Goal: Information Seeking & Learning: Find specific page/section

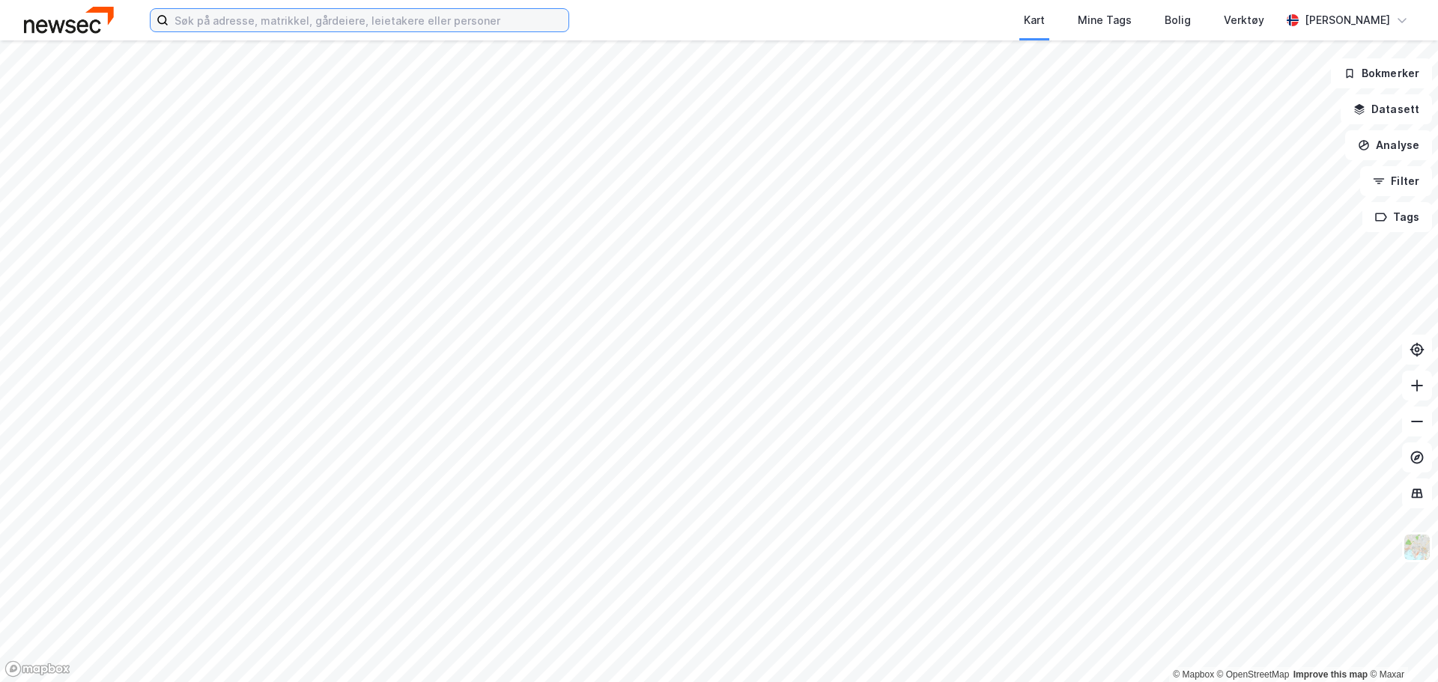
click at [333, 16] on input at bounding box center [368, 20] width 400 height 22
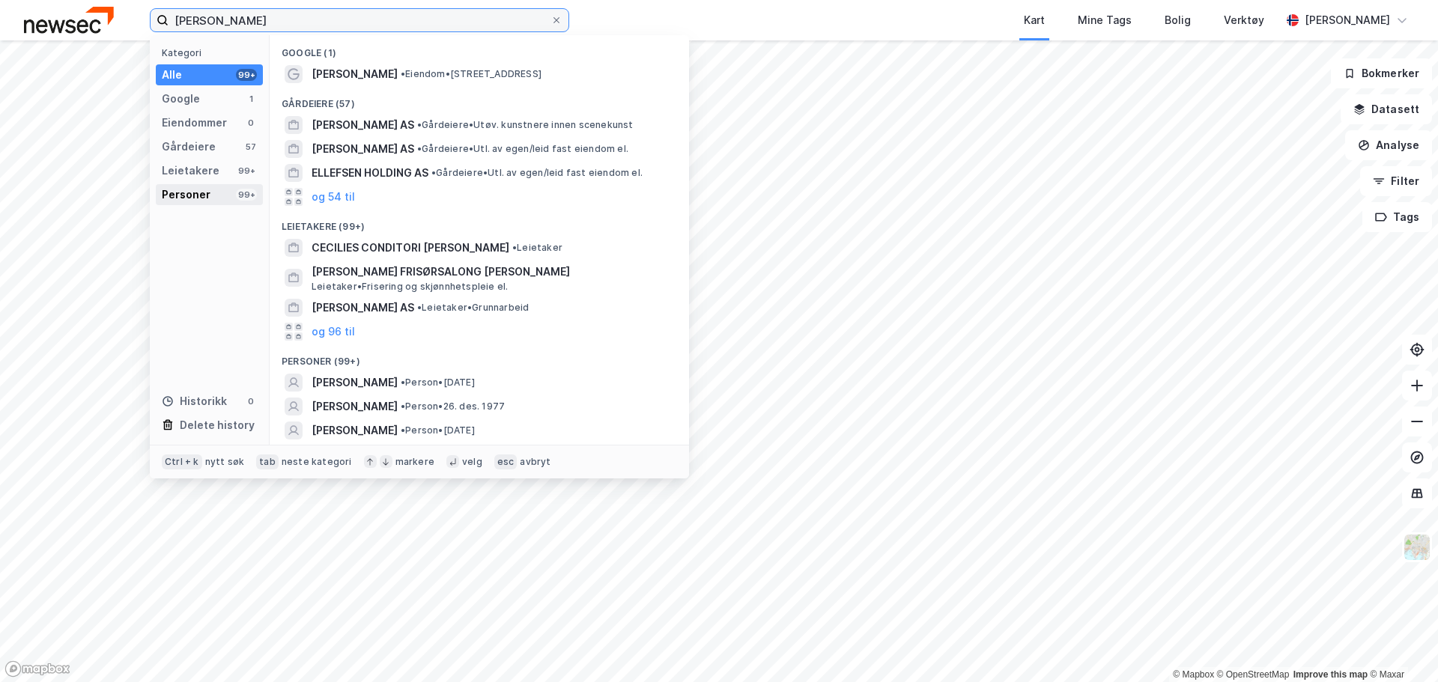
type input "cecilie therese ellefsen"
click at [211, 188] on div "Personer 99+" at bounding box center [209, 194] width 107 height 21
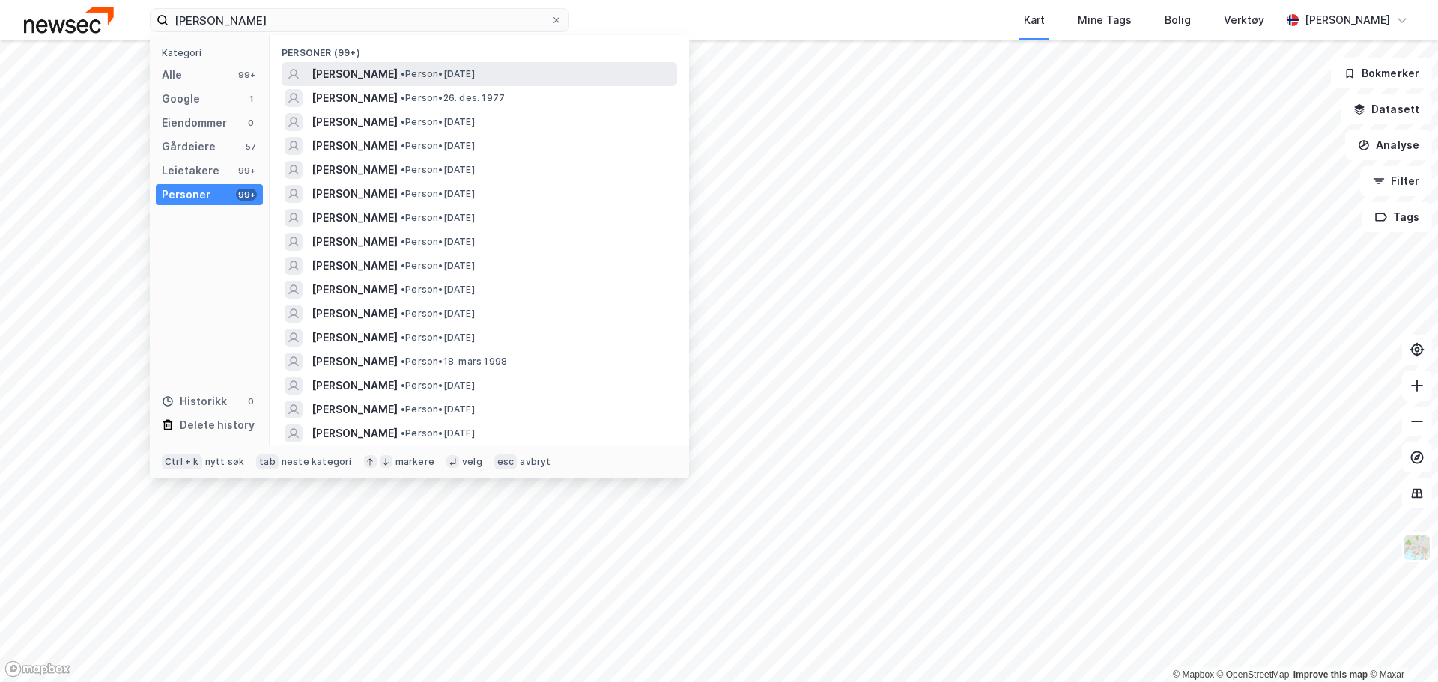
click at [475, 72] on span "• Person • 7. mai 1975" at bounding box center [438, 74] width 74 height 12
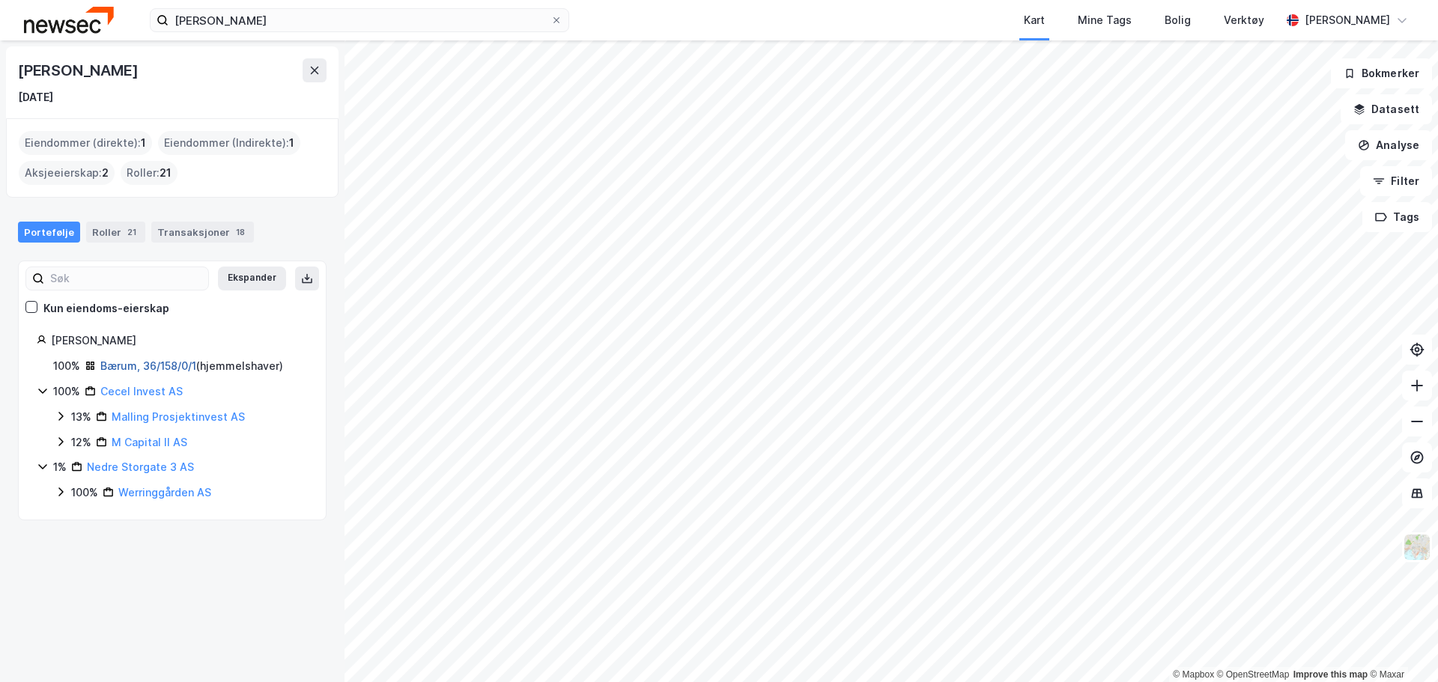
click at [167, 360] on link "Bærum, 36/158/0/1" at bounding box center [148, 365] width 96 height 13
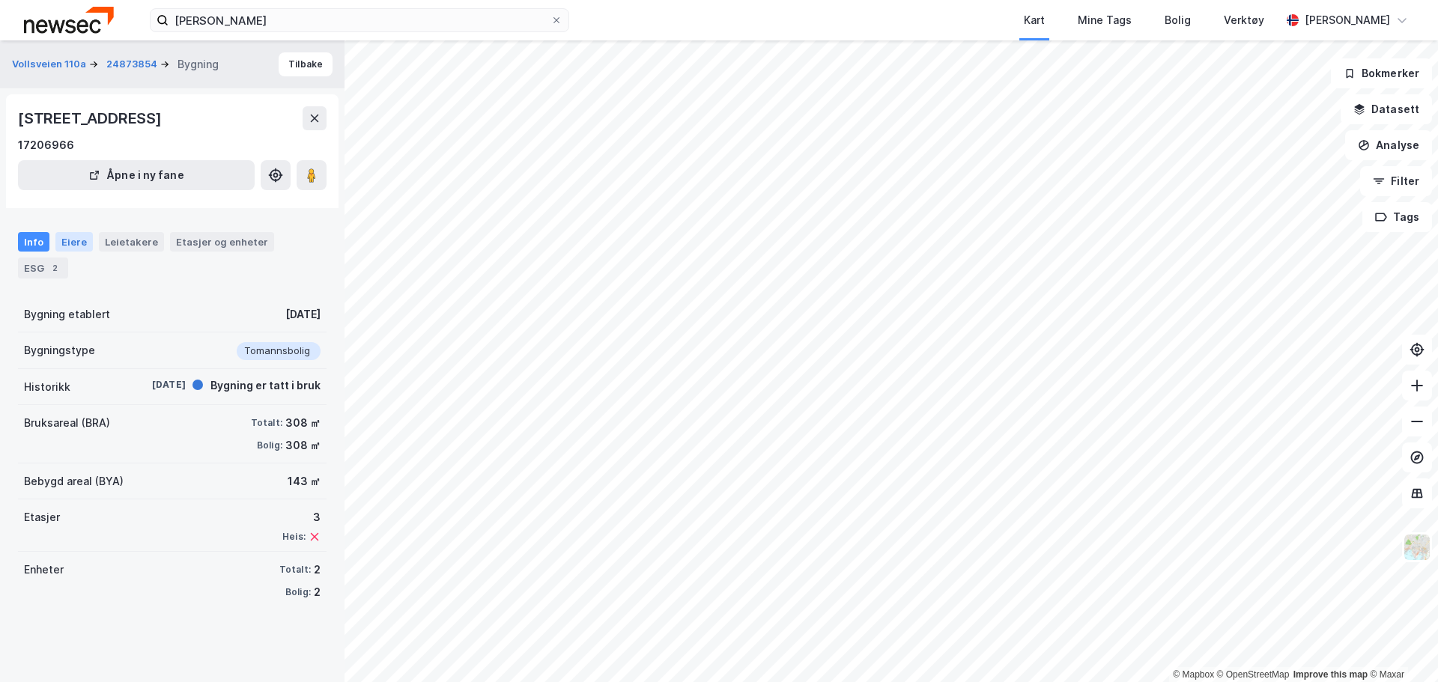
click at [75, 242] on div "Eiere" at bounding box center [73, 241] width 37 height 19
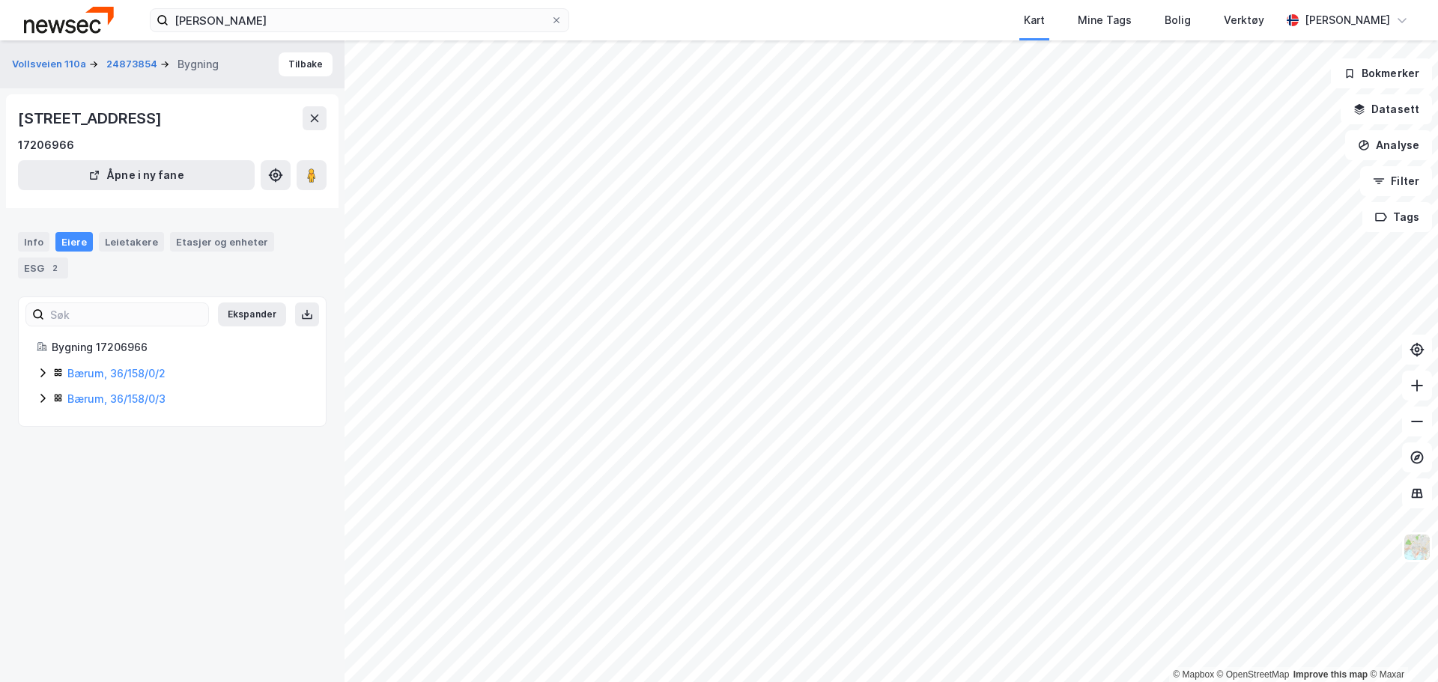
click at [46, 370] on icon at bounding box center [43, 373] width 12 height 12
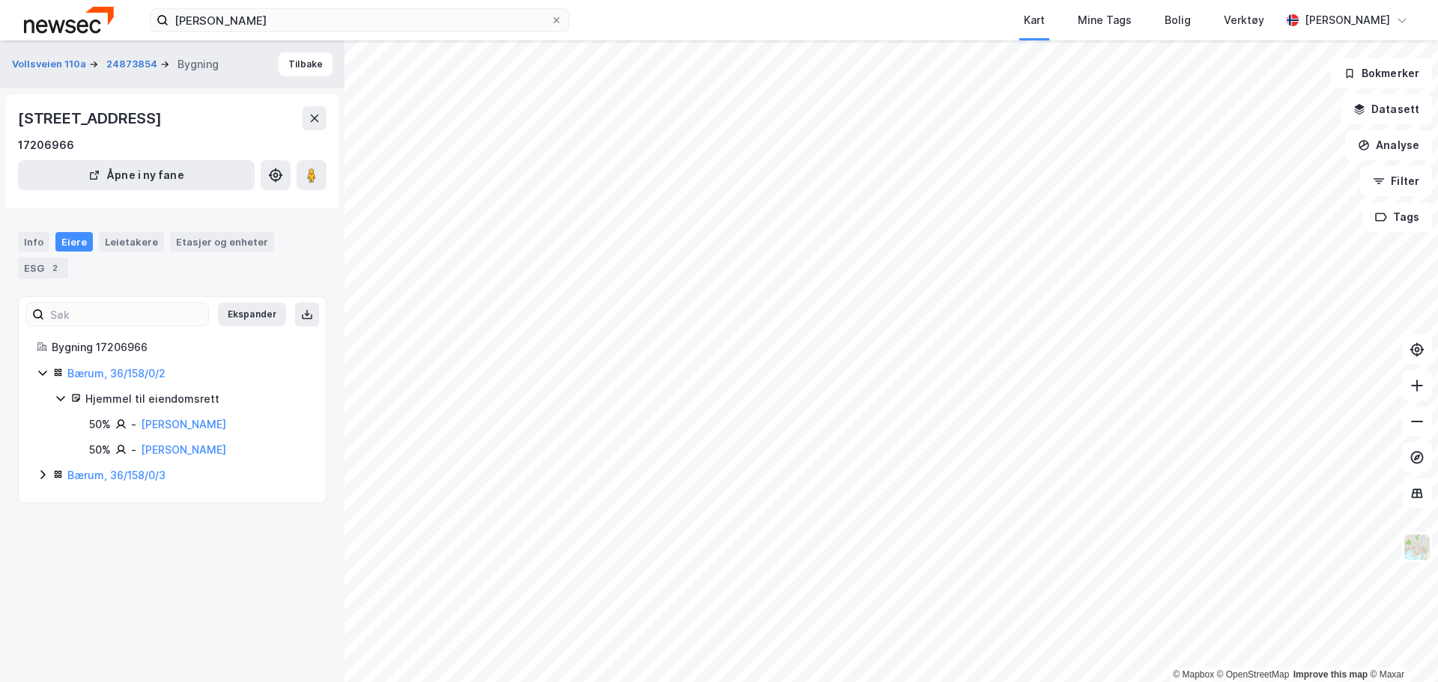
click at [39, 476] on icon at bounding box center [43, 475] width 12 height 12
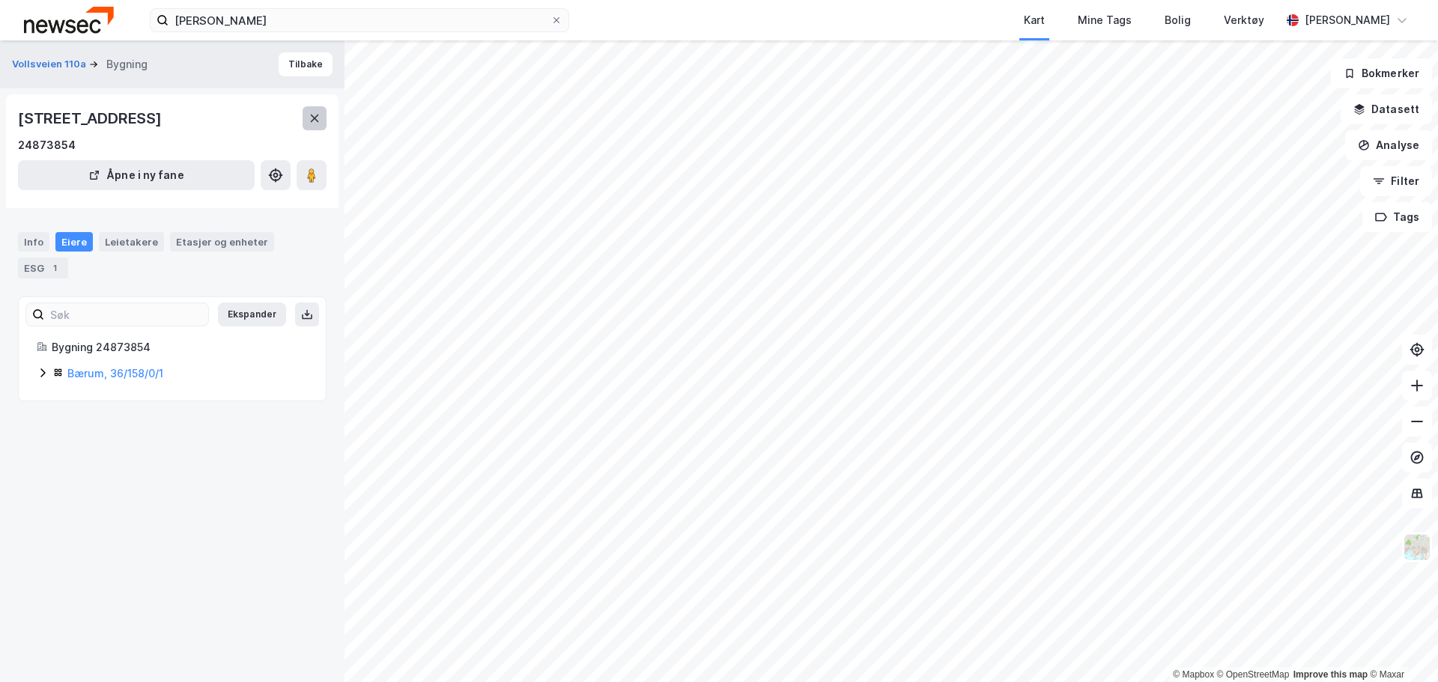
click at [312, 121] on icon at bounding box center [315, 118] width 8 height 7
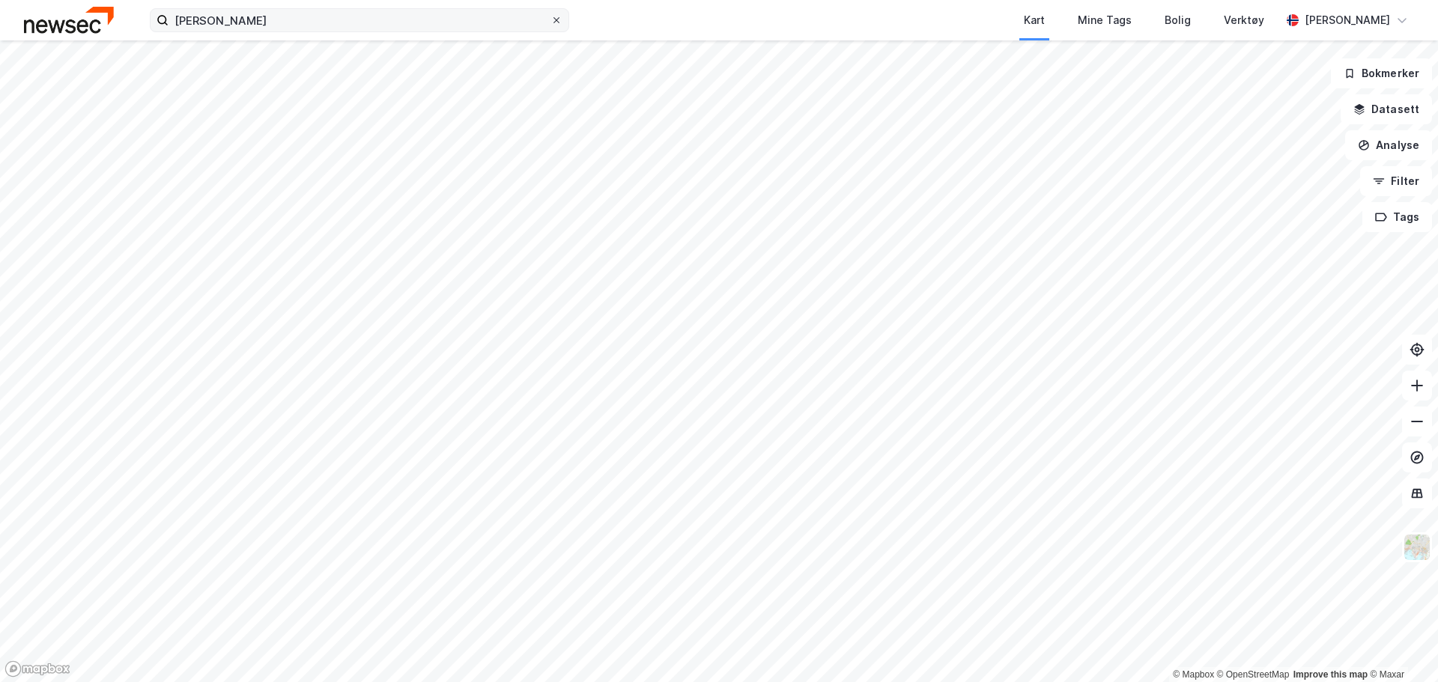
click at [556, 19] on icon at bounding box center [556, 20] width 9 height 9
click at [550, 19] on input "cecilie therese ellefsen" at bounding box center [359, 20] width 382 height 22
click at [63, 25] on img at bounding box center [69, 20] width 90 height 26
click at [1418, 494] on icon at bounding box center [1416, 493] width 15 height 15
click at [1412, 459] on icon at bounding box center [1416, 457] width 15 height 15
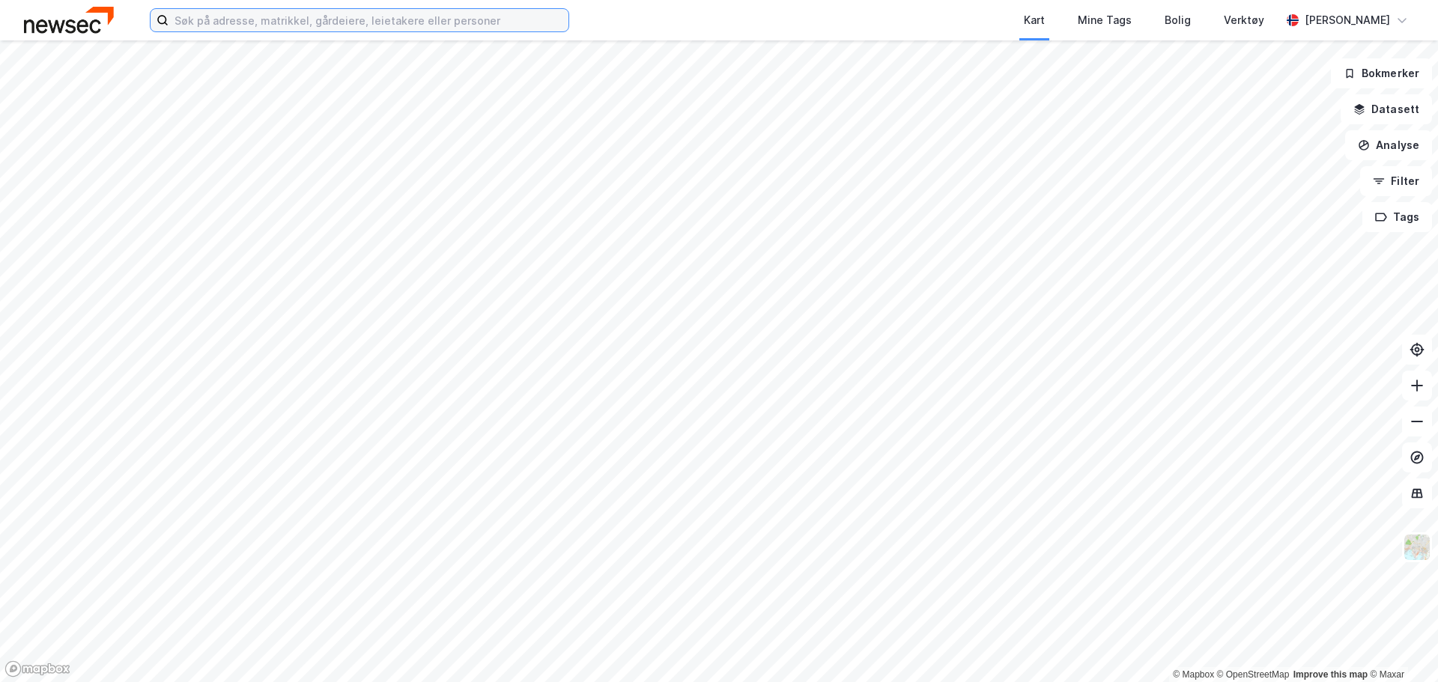
click at [186, 19] on input at bounding box center [368, 20] width 400 height 22
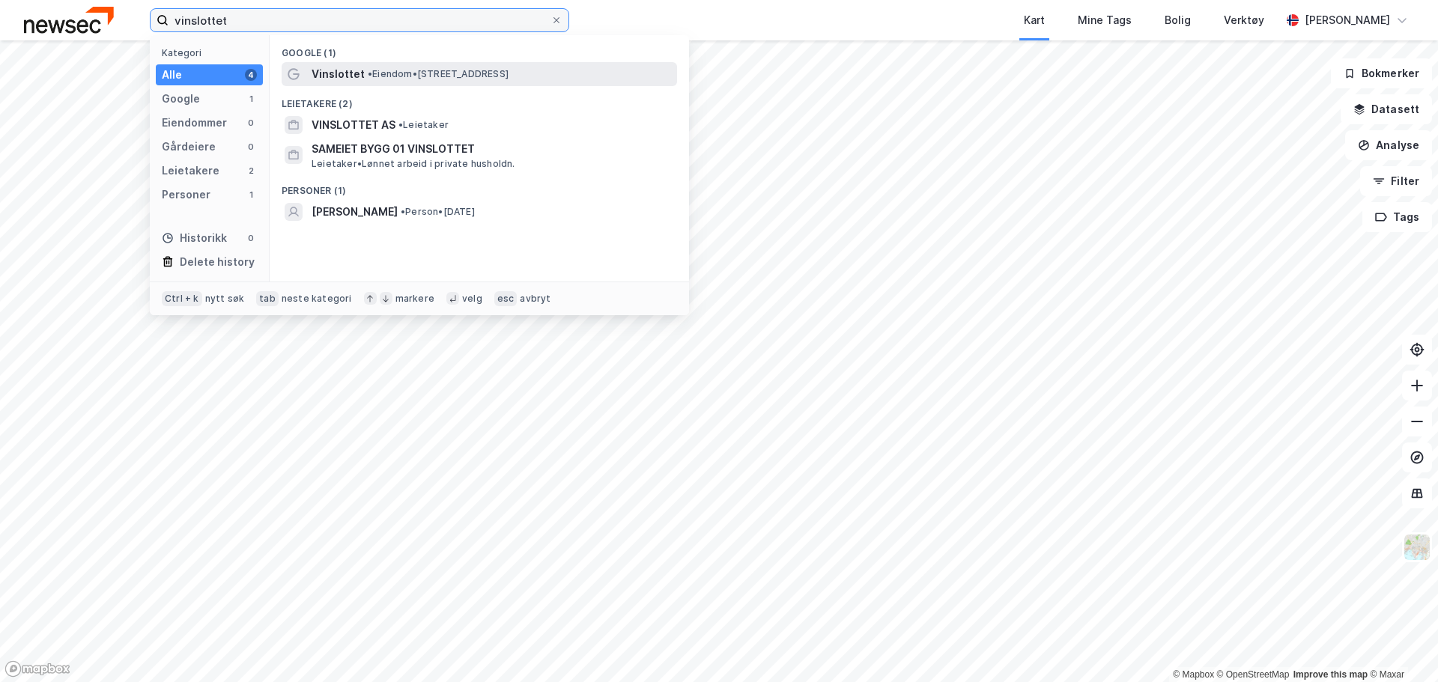
type input "vinslottet"
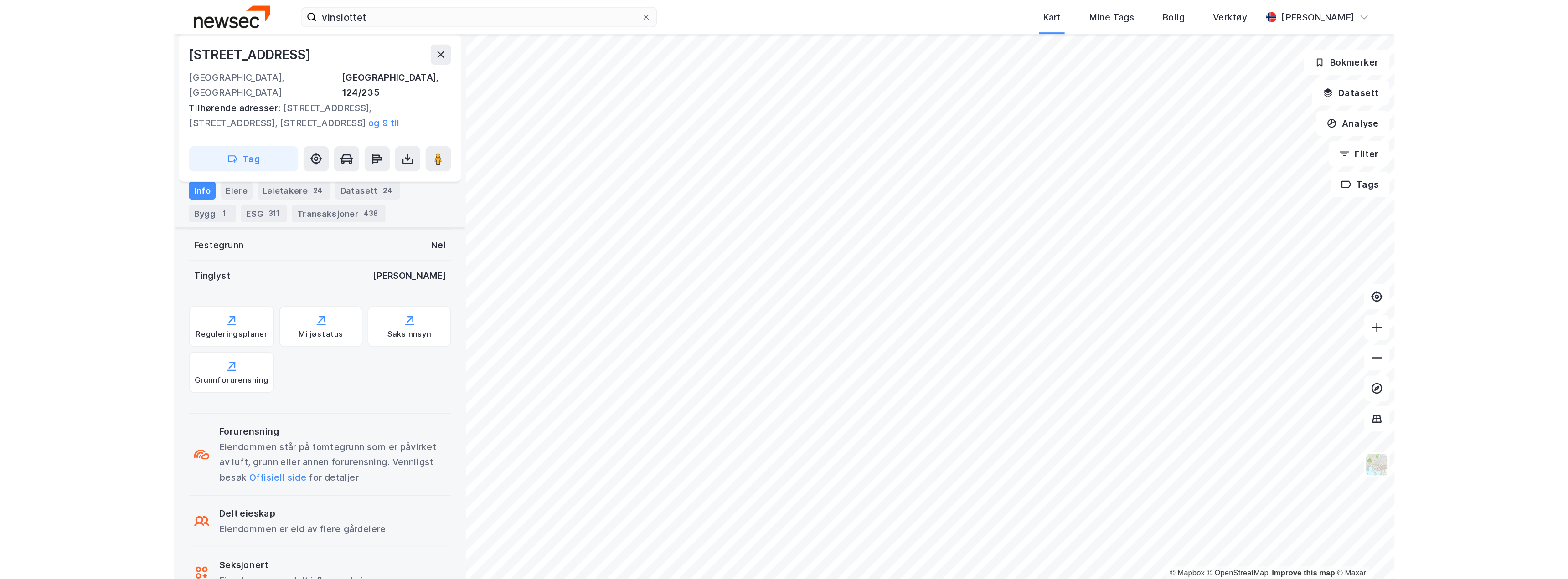
scroll to position [362, 0]
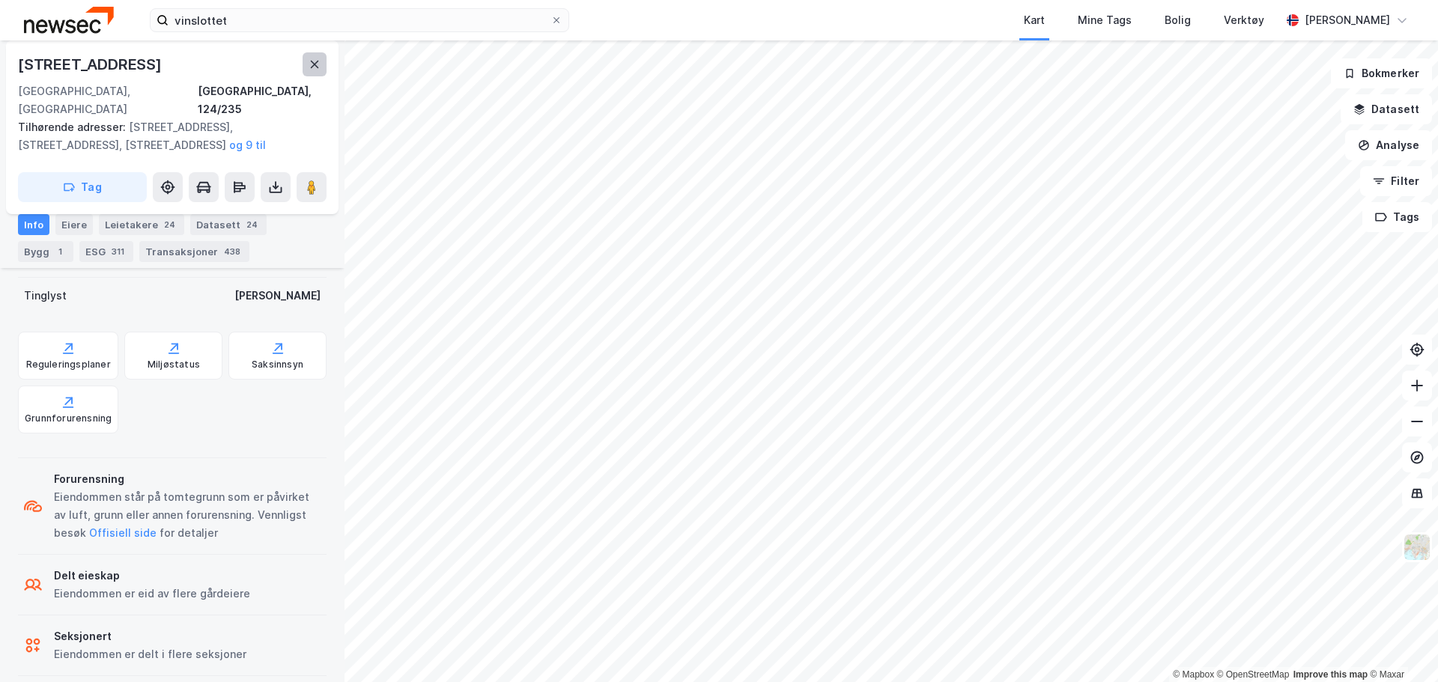
click at [307, 71] on button at bounding box center [315, 64] width 24 height 24
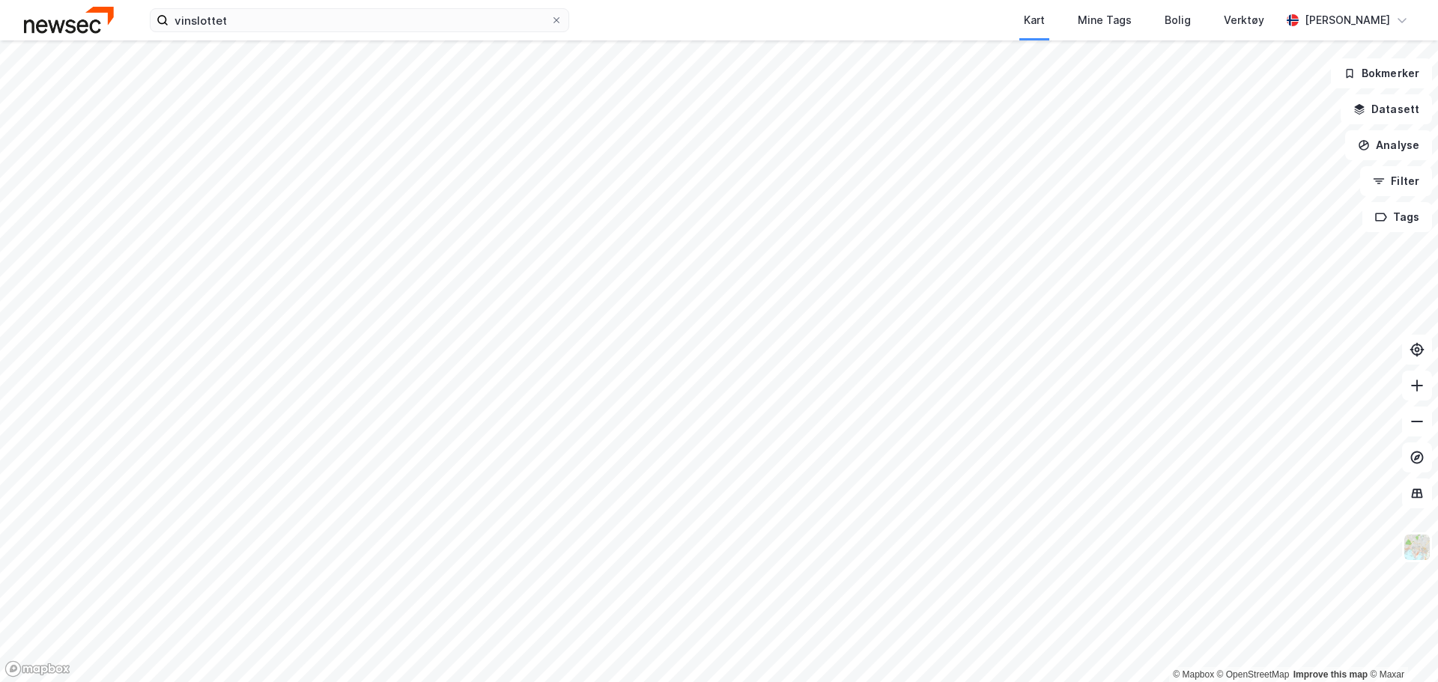
click at [845, 681] on html "vinslottet Kart Mine Tags Bolig Verktøy [PERSON_NAME] © Mapbox © OpenStreetMap …" at bounding box center [719, 341] width 1438 height 682
click at [598, 0] on html "vinslottet Kart Mine Tags Bolig Verktøy [PERSON_NAME] © Mapbox © OpenStreetMap …" at bounding box center [719, 341] width 1438 height 682
